Goal: Information Seeking & Learning: Learn about a topic

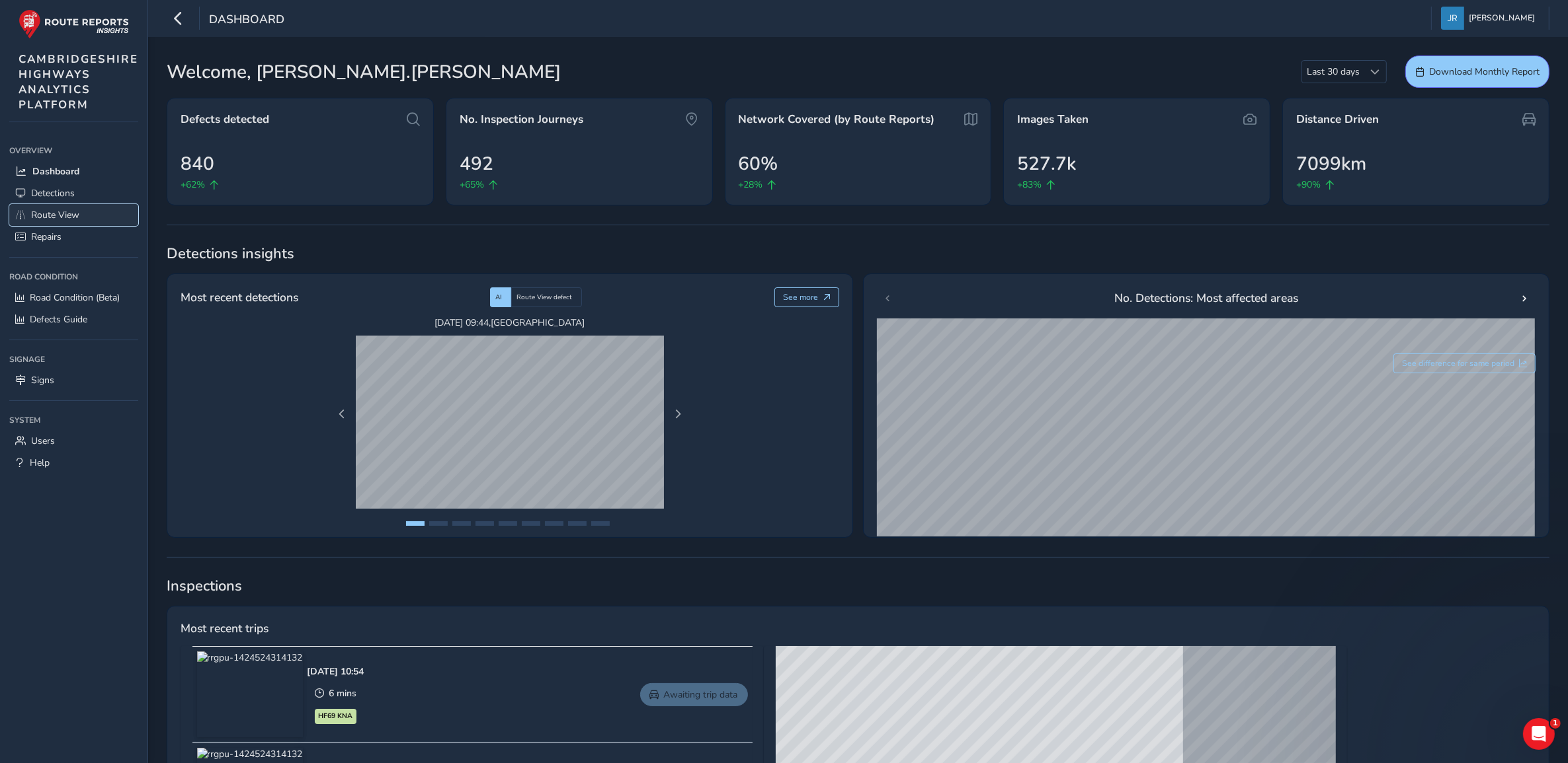
click at [53, 212] on span "Route View" at bounding box center [55, 215] width 48 height 12
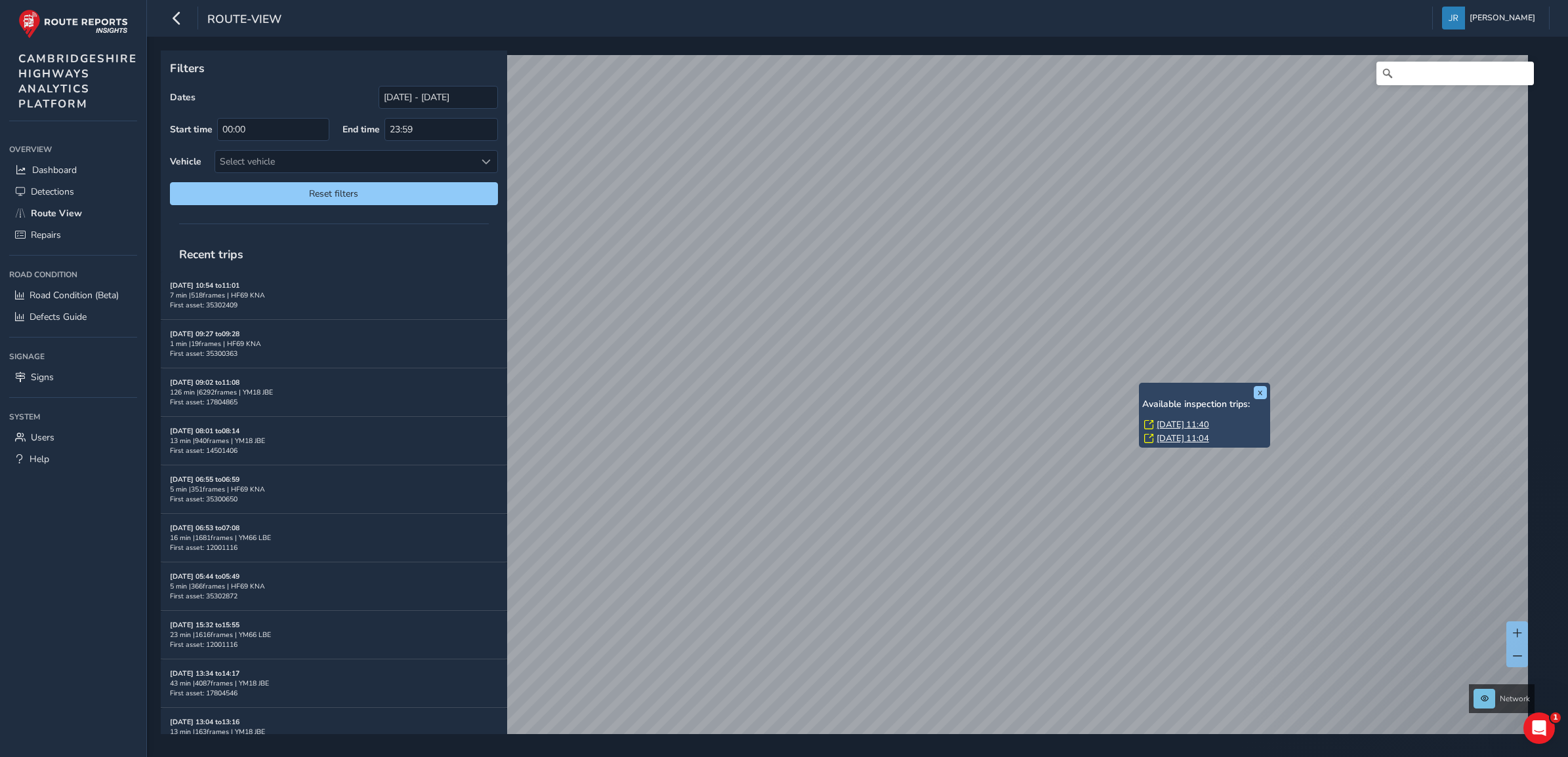
click at [1172, 424] on link "[DATE] 11:40" at bounding box center [1183, 425] width 53 height 12
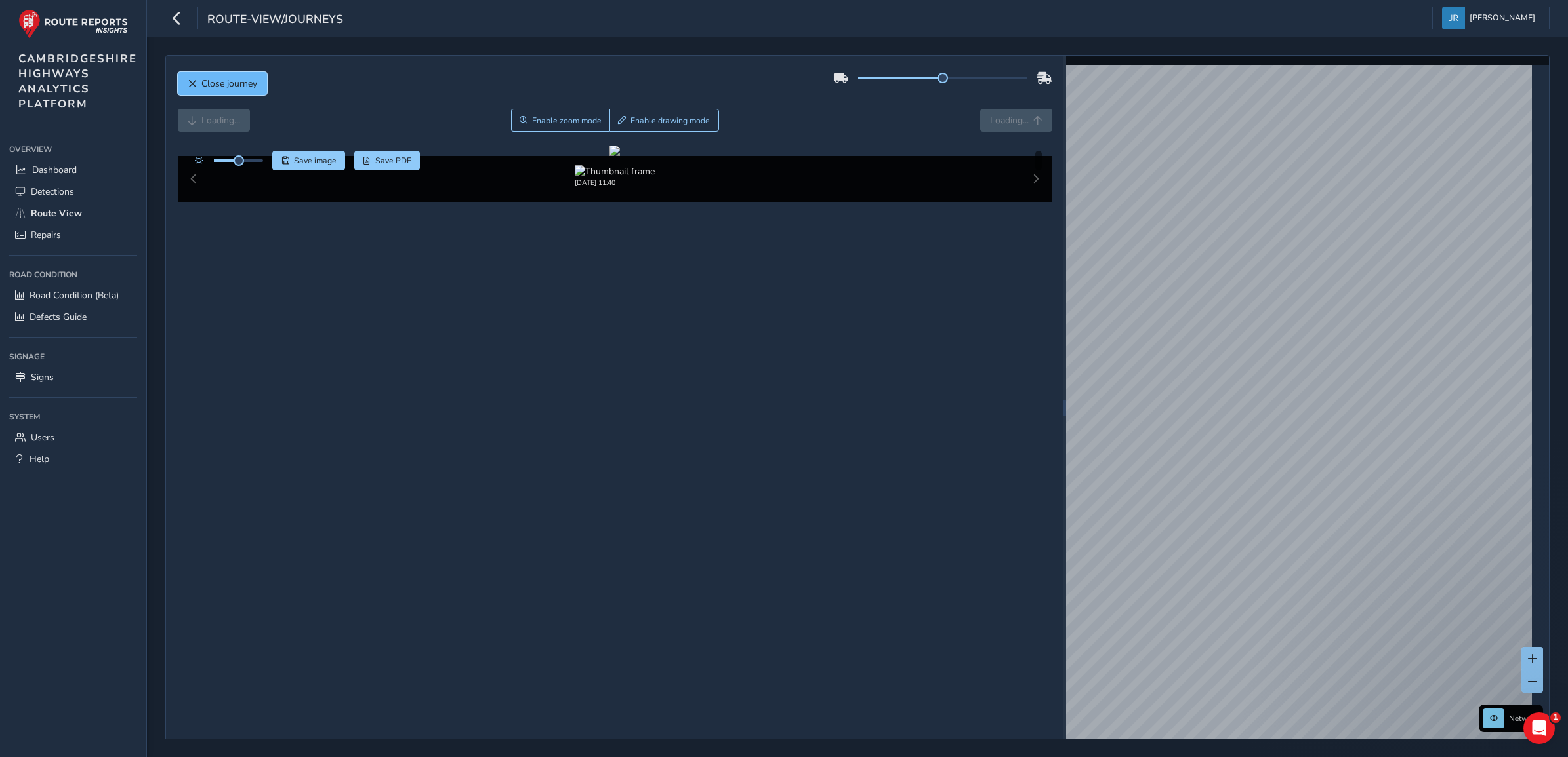
click at [248, 80] on span "Close journey" at bounding box center [229, 83] width 55 height 12
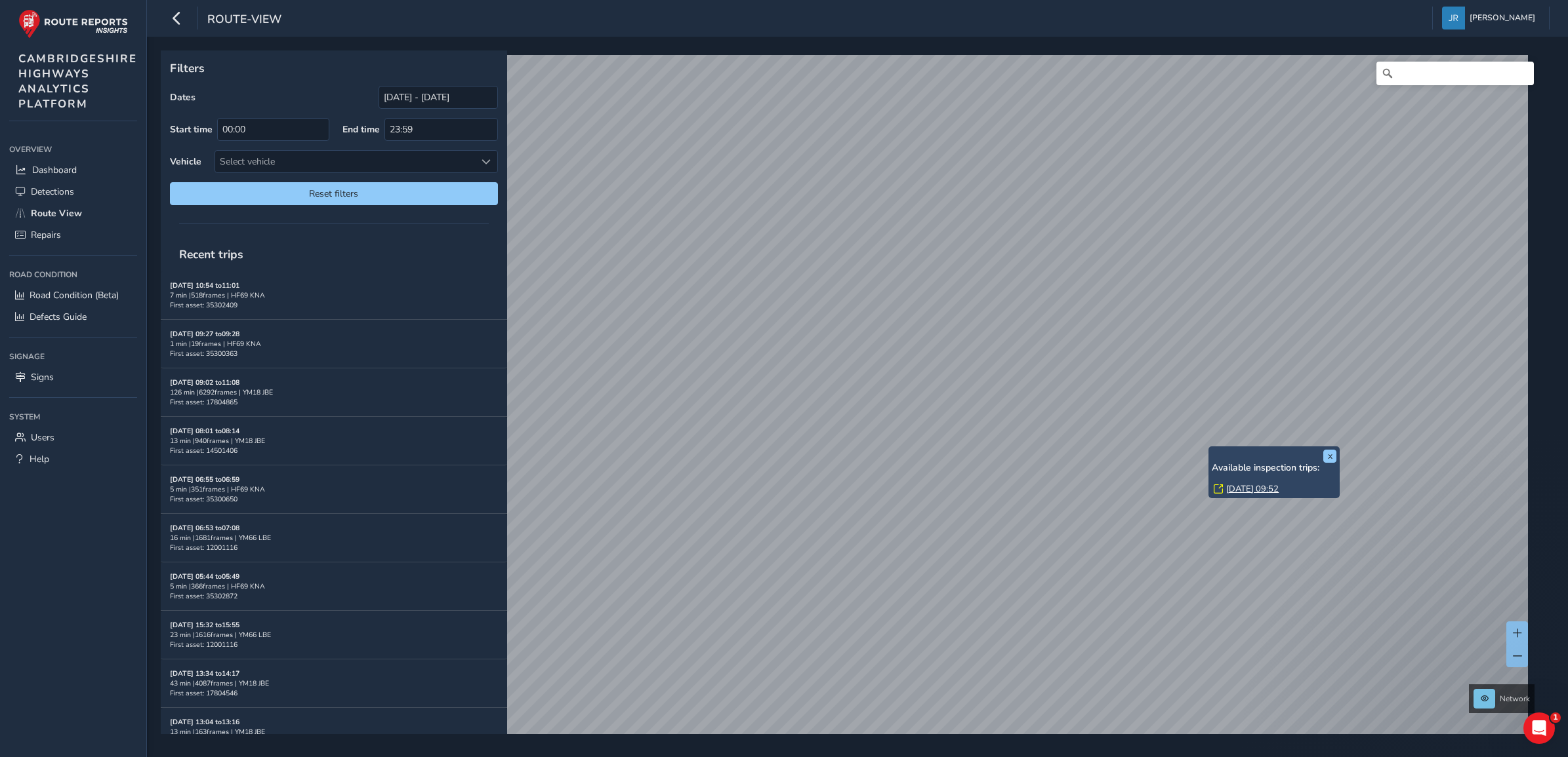
click at [1245, 490] on link "[DATE] 09:52" at bounding box center [1253, 489] width 53 height 12
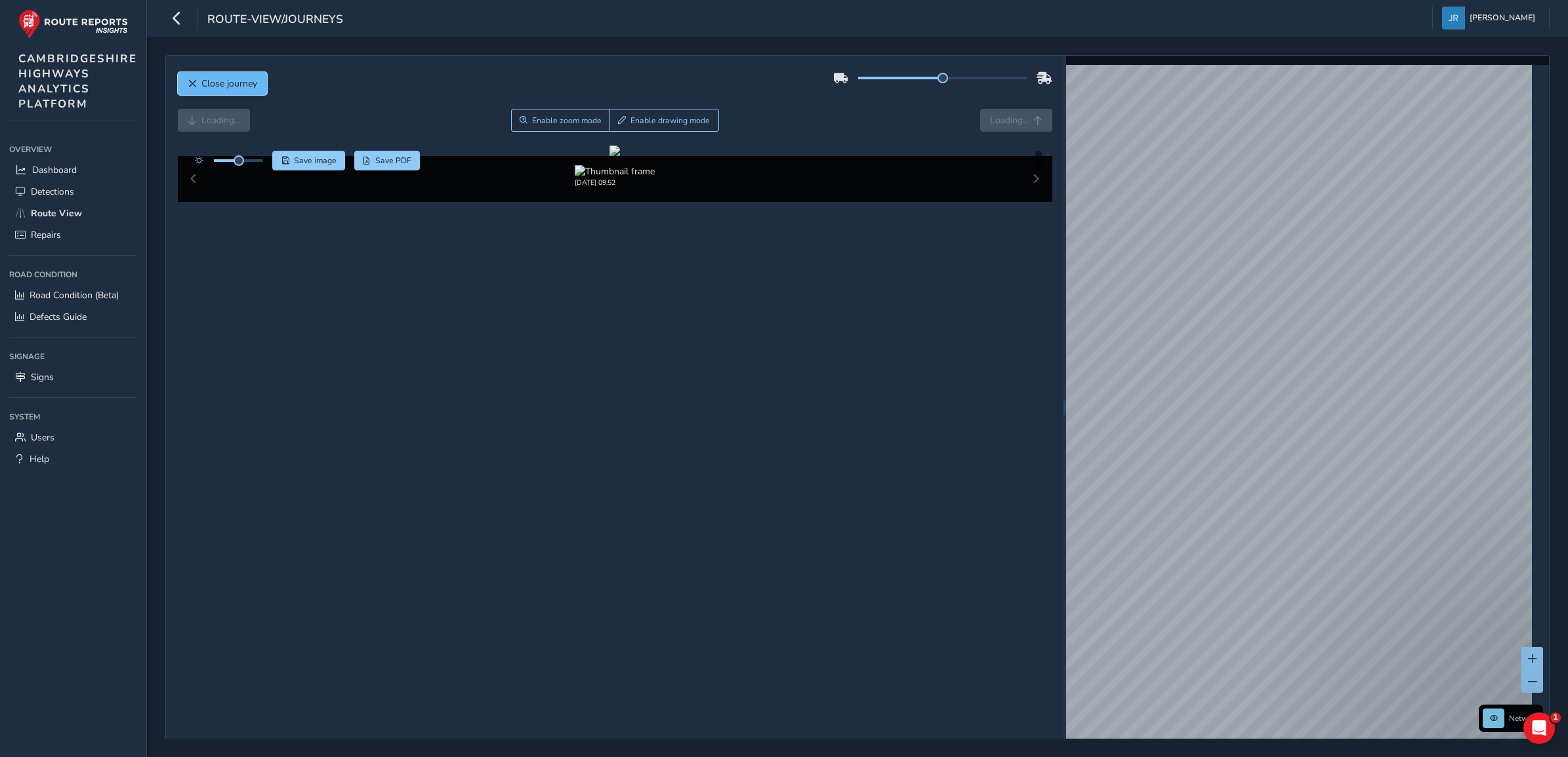
click at [223, 77] on button "Close journey" at bounding box center [221, 83] width 89 height 23
